Goal: Information Seeking & Learning: Learn about a topic

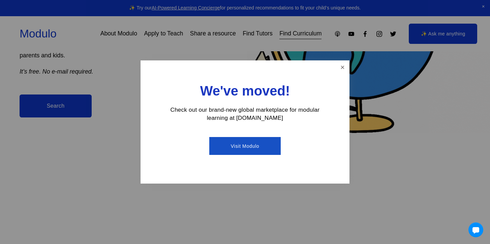
scroll to position [249, 0]
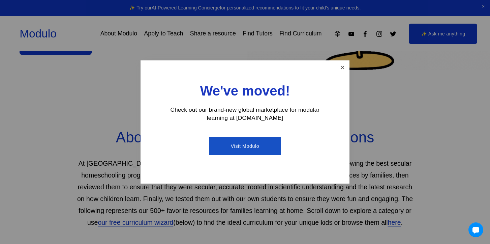
click at [341, 70] on link "Close" at bounding box center [343, 67] width 12 height 12
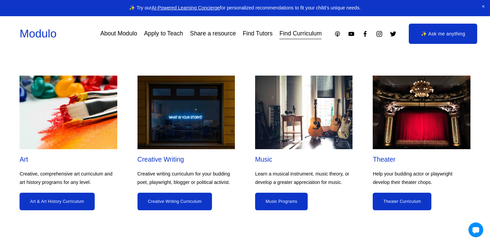
scroll to position [790, 0]
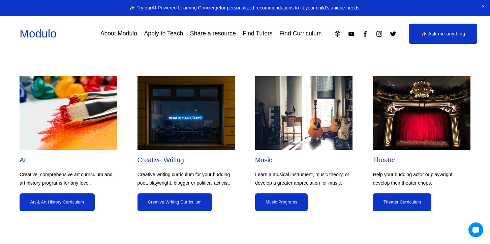
click at [166, 207] on link "Creative Writing Curriculum" at bounding box center [175, 202] width 75 height 18
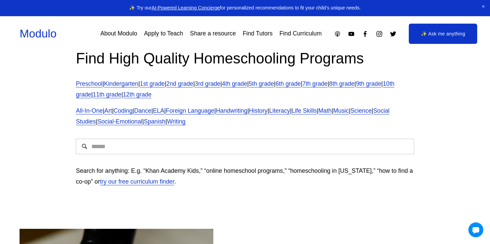
scroll to position [3, 0]
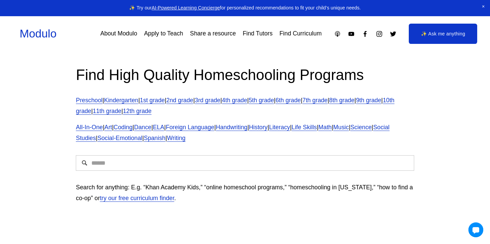
click at [109, 111] on link "10th grade" at bounding box center [235, 106] width 318 height 18
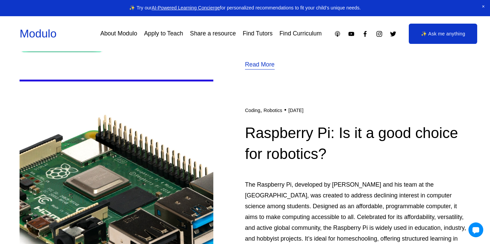
scroll to position [99, 0]
